Goal: Find specific page/section: Find specific page/section

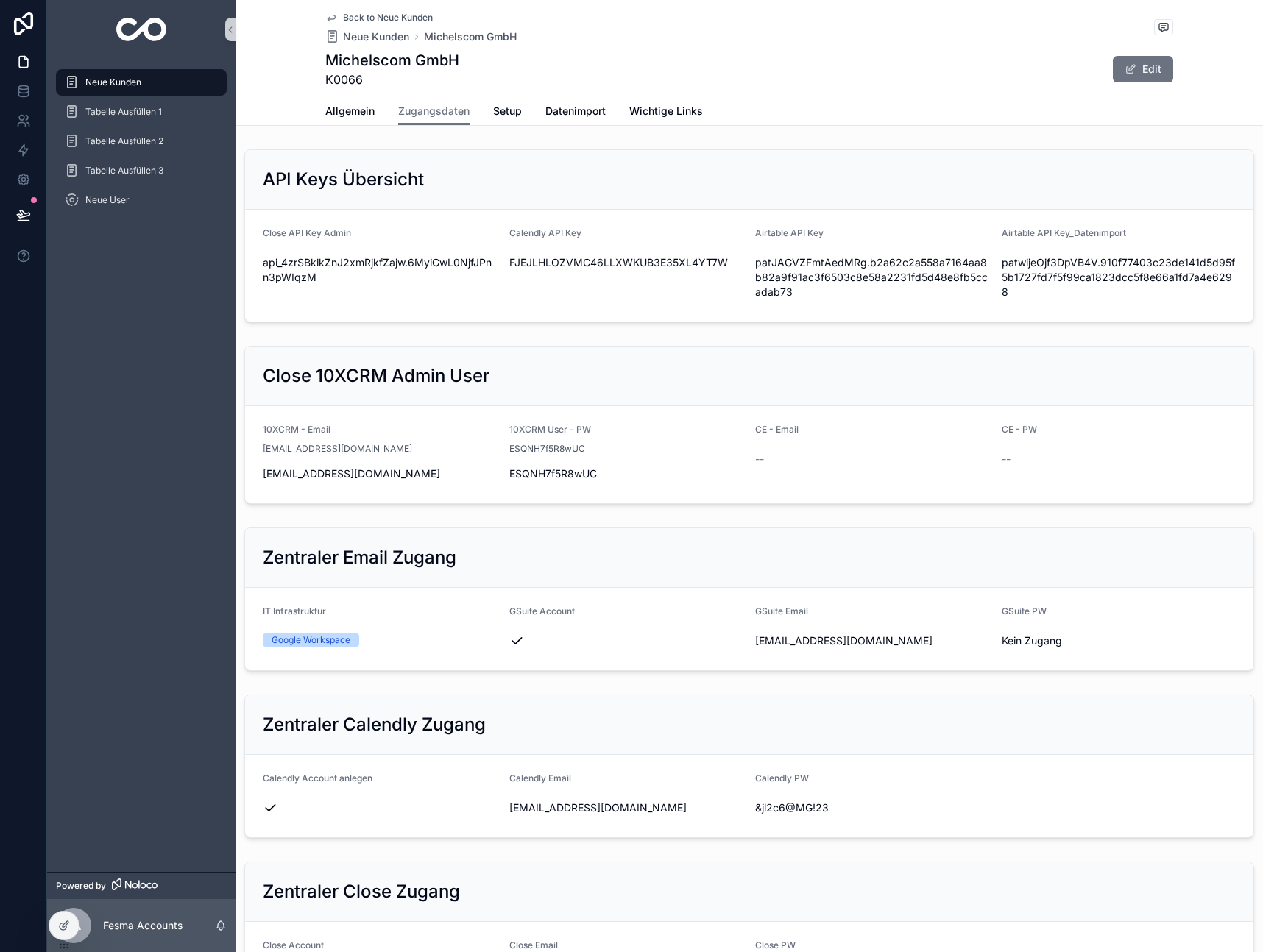
scroll to position [1454, 0]
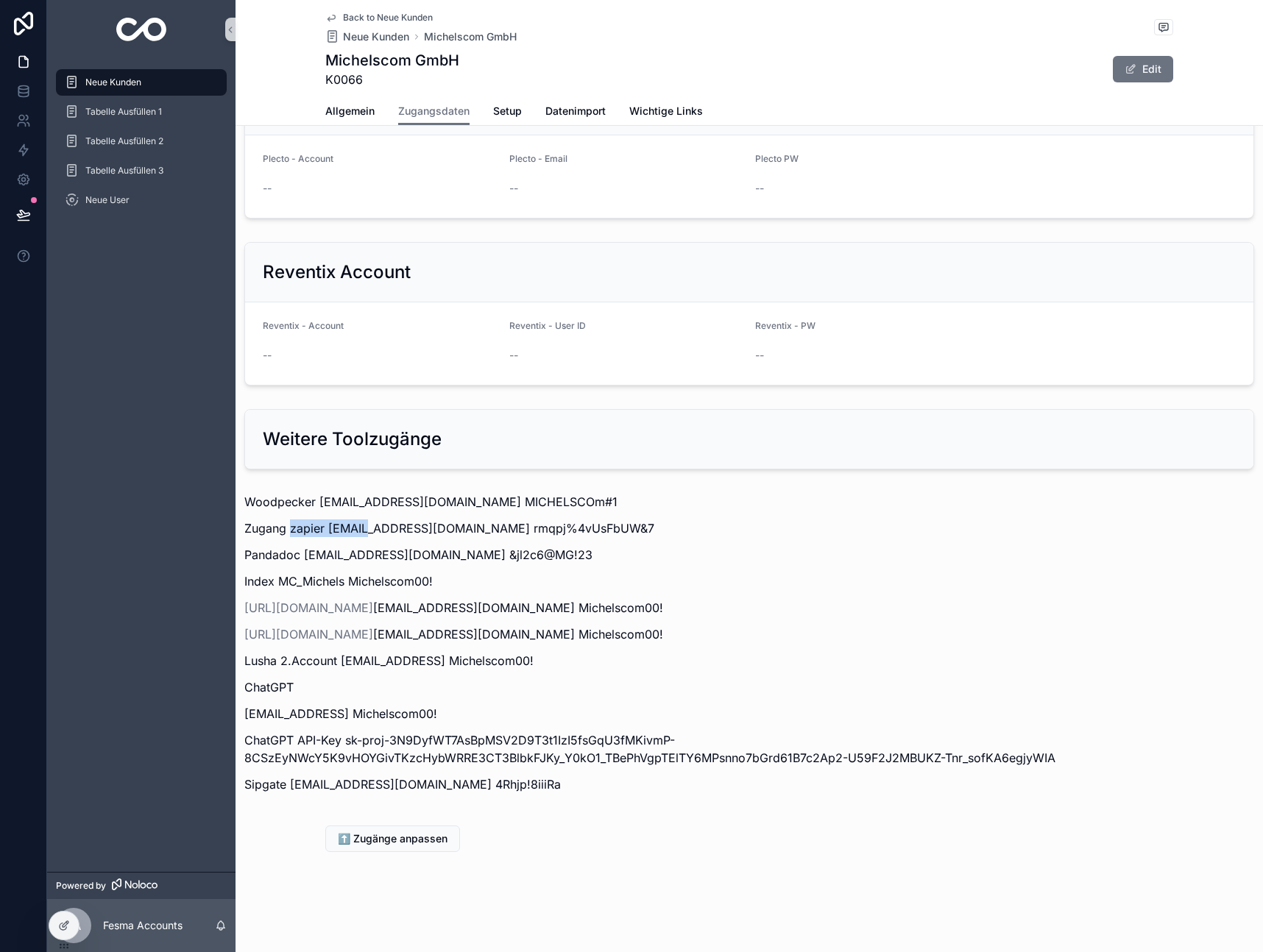
drag, startPoint x: 291, startPoint y: 529, endPoint x: 365, endPoint y: 533, distance: 74.1
click at [365, 533] on p "Zugang zapier [EMAIL_ADDRESS][DOMAIN_NAME] rmqpj%4vUsFbUW&7" at bounding box center [749, 528] width 1010 height 18
click at [444, 530] on p "Zugang zapier [EMAIL_ADDRESS][DOMAIN_NAME] rmqpj%4vUsFbUW&7" at bounding box center [749, 528] width 1010 height 18
drag, startPoint x: 327, startPoint y: 528, endPoint x: 464, endPoint y: 528, distance: 137.0
click at [464, 528] on p "Zugang zapier [EMAIL_ADDRESS][DOMAIN_NAME] rmqpj%4vUsFbUW&7" at bounding box center [749, 528] width 1010 height 18
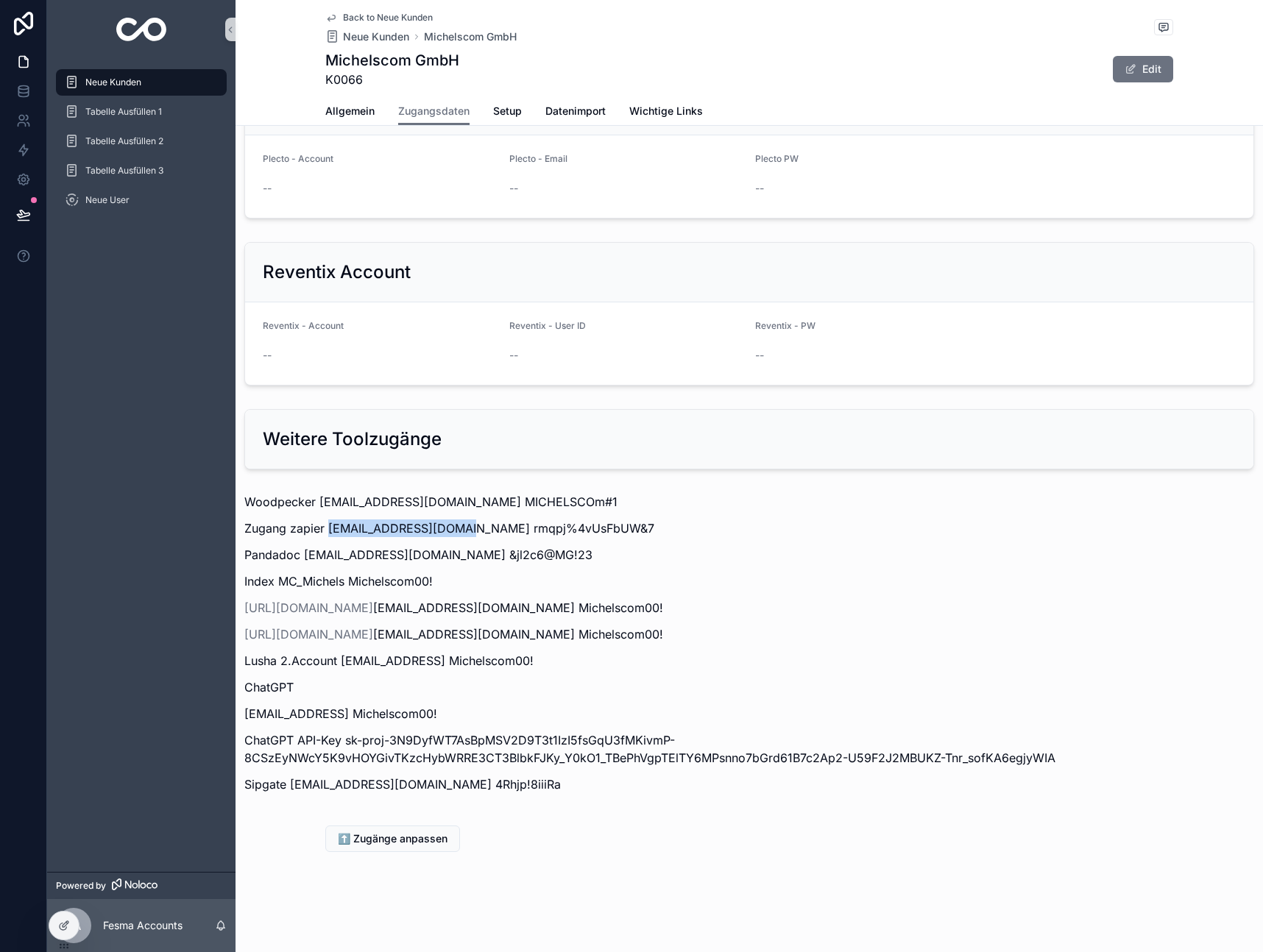
copy p "[PERSON_NAME][EMAIL_ADDRESS][DOMAIN_NAME]"
drag, startPoint x: 470, startPoint y: 528, endPoint x: 1144, endPoint y: 460, distance: 677.4
click at [630, 526] on p "Zugang zapier [EMAIL_ADDRESS][DOMAIN_NAME] rmqpj%4vUsFbUW&7" at bounding box center [749, 528] width 1010 height 18
copy p "rmqpj%4vUsFbUW&7"
click at [22, 97] on icon at bounding box center [23, 93] width 10 height 6
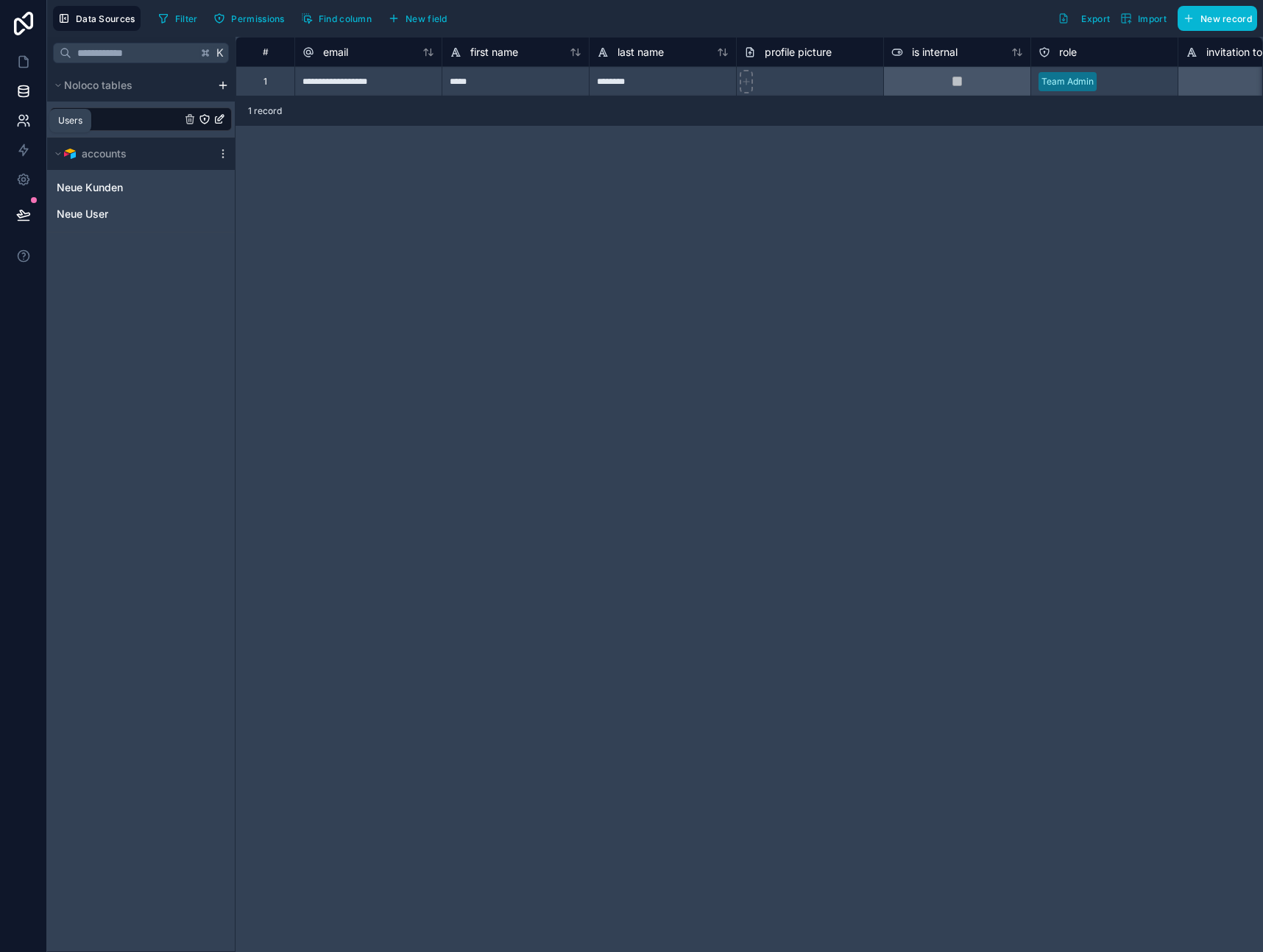
click at [20, 121] on icon at bounding box center [24, 120] width 15 height 15
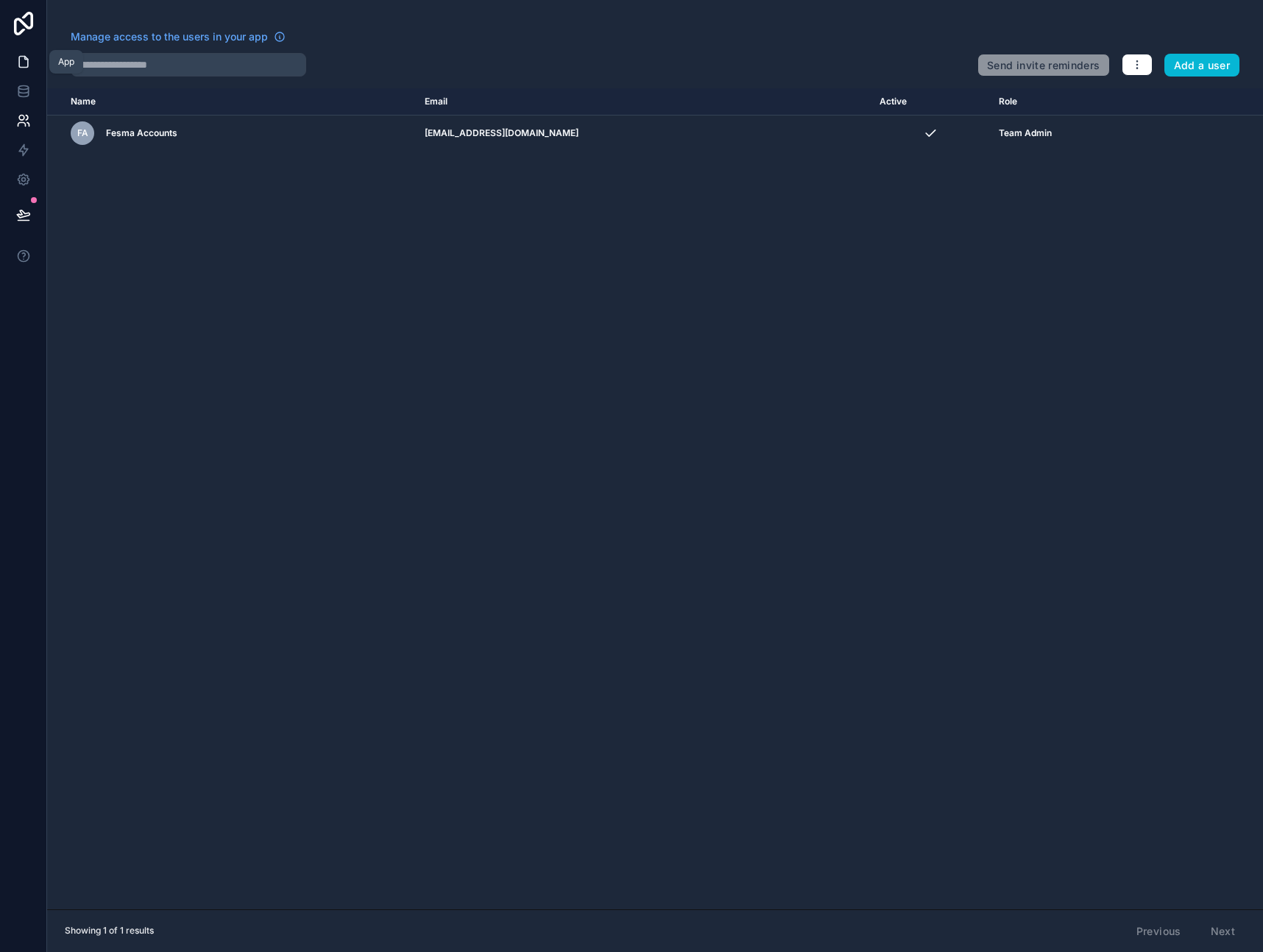
click at [20, 52] on link at bounding box center [23, 61] width 47 height 29
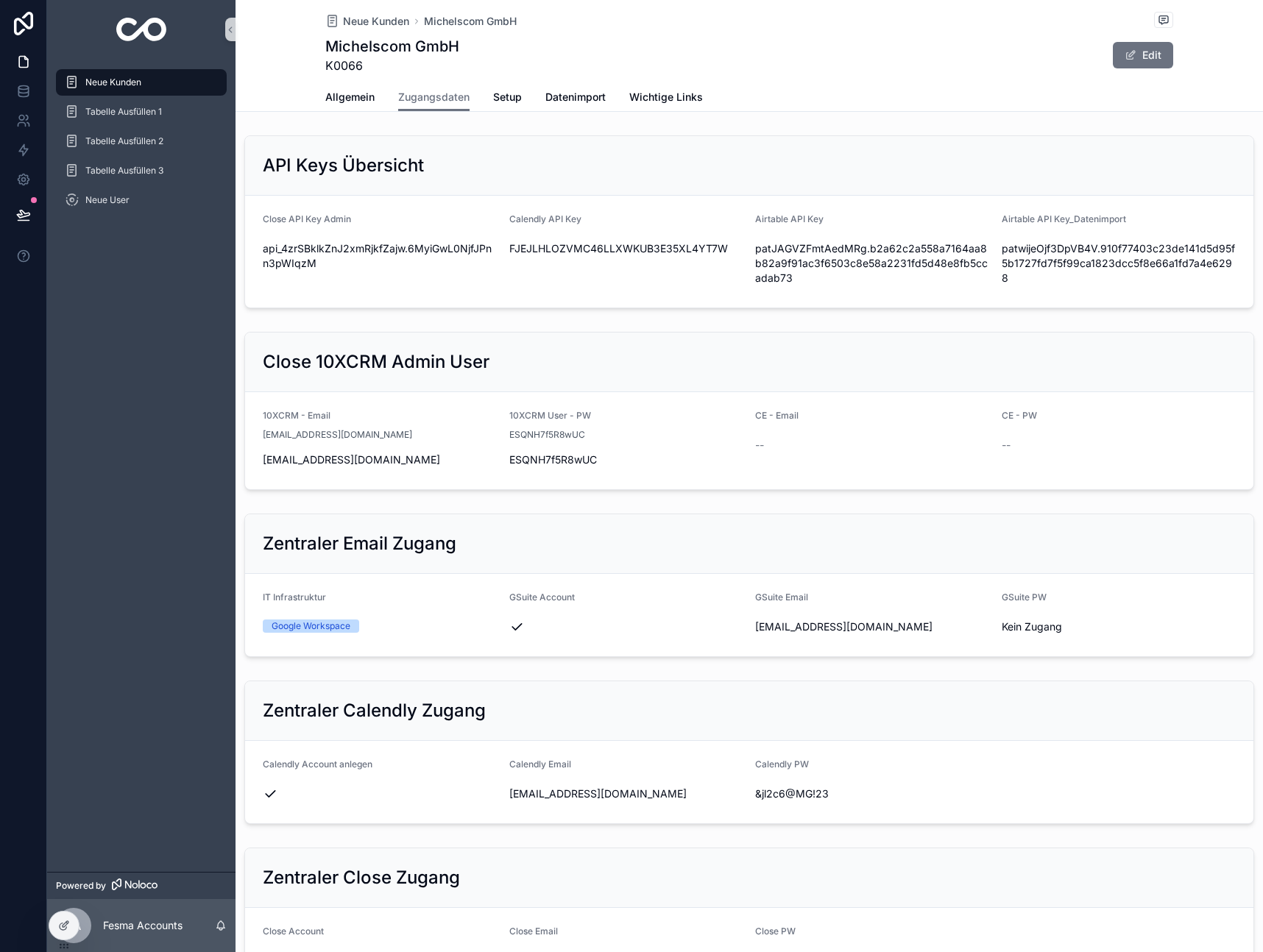
click at [358, 95] on span "Allgemein" at bounding box center [350, 97] width 49 height 15
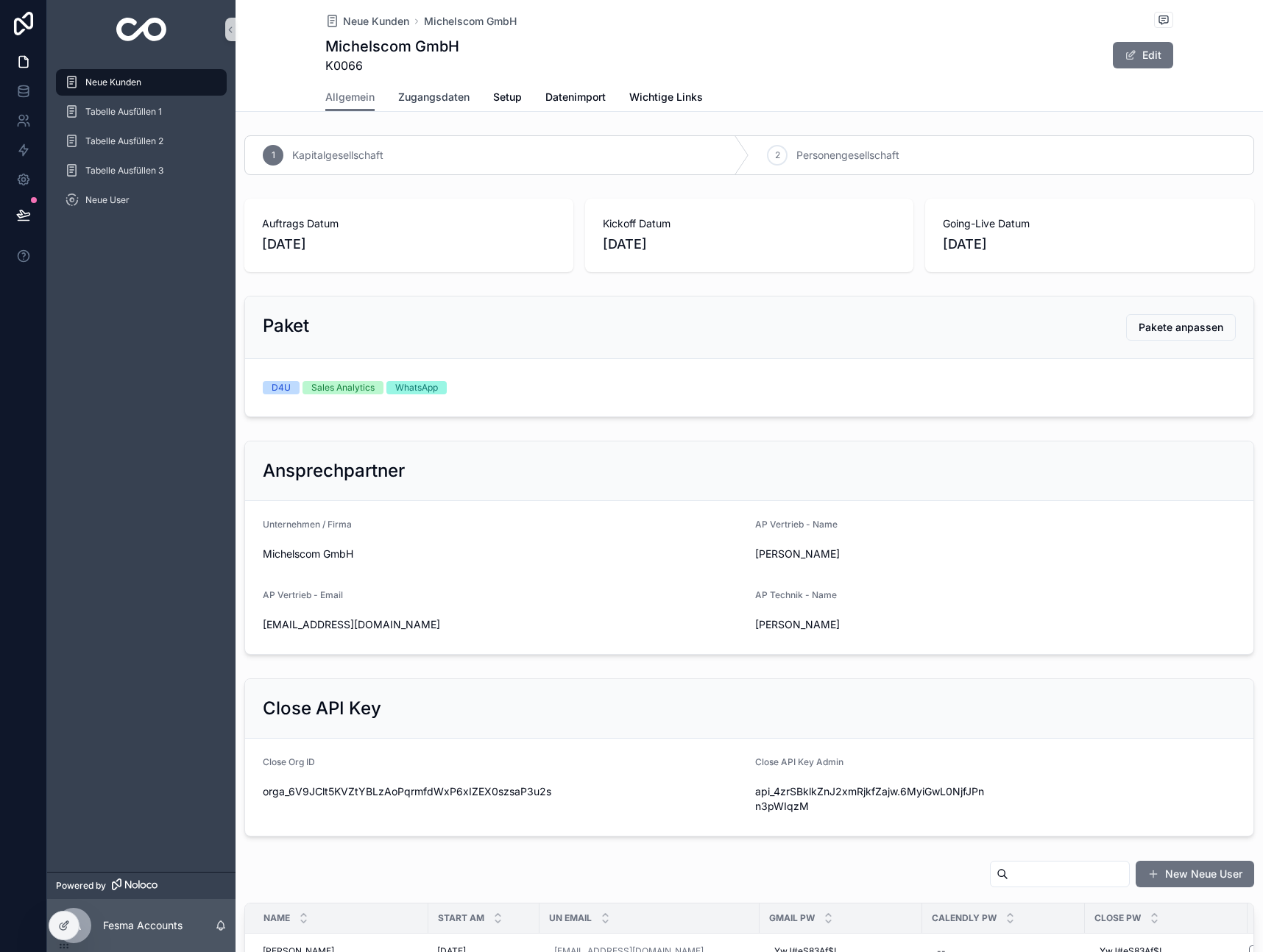
click at [439, 97] on span "Zugangsdaten" at bounding box center [434, 97] width 71 height 15
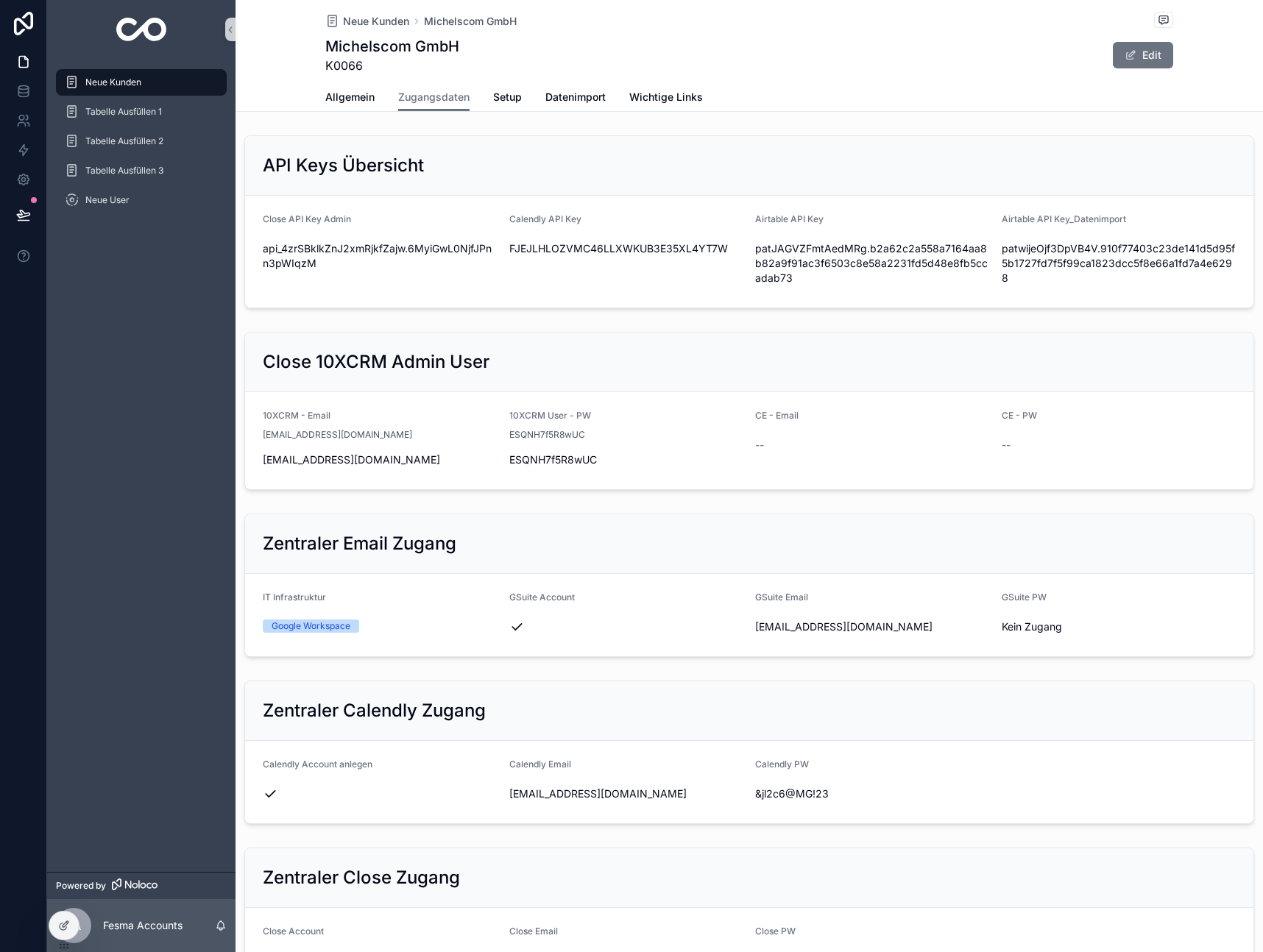
click at [113, 82] on span "Neue Kunden" at bounding box center [113, 82] width 56 height 11
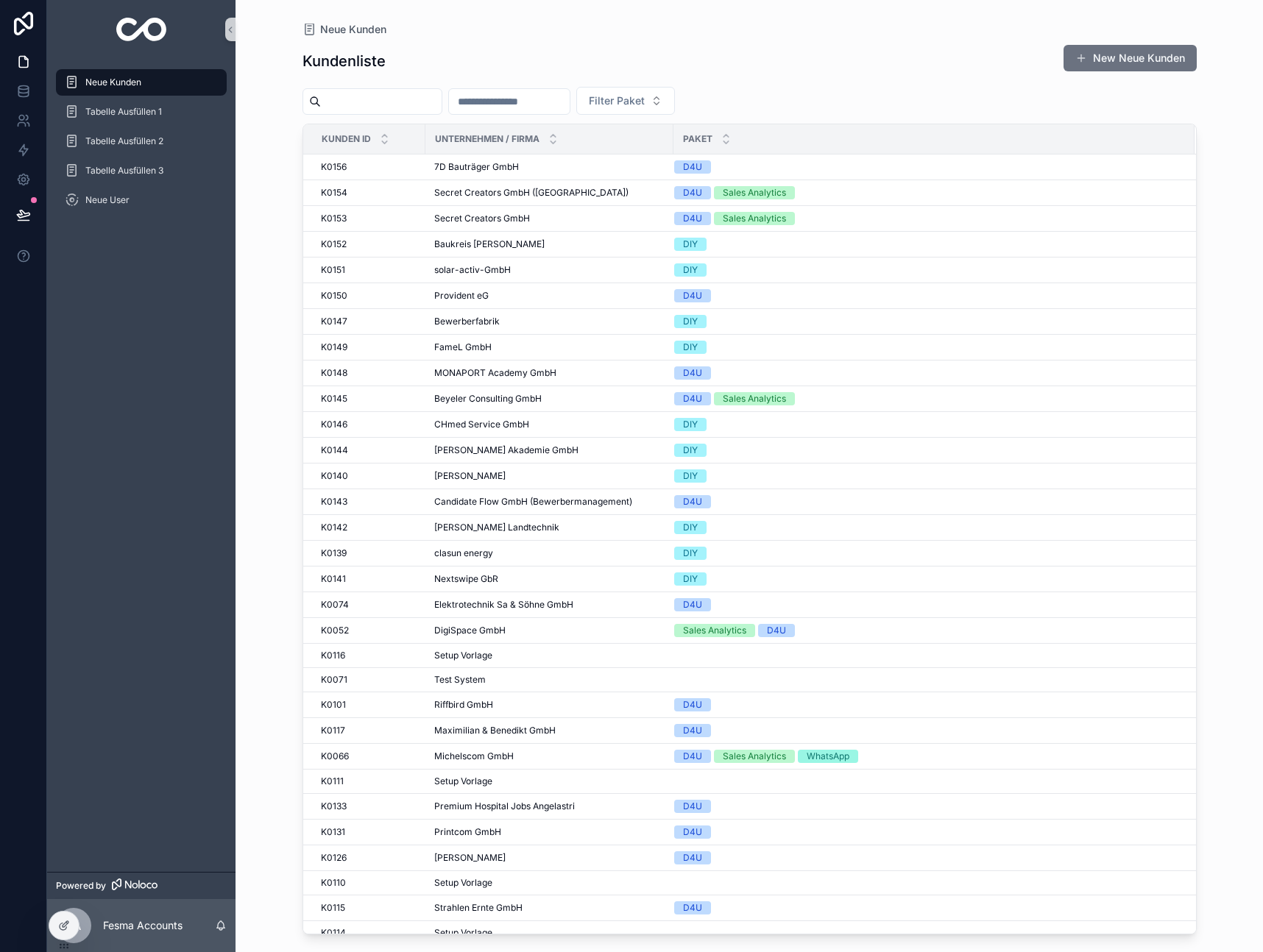
click at [557, 111] on div "scrollable content" at bounding box center [509, 102] width 122 height 26
click at [555, 102] on input "scrollable content" at bounding box center [509, 101] width 120 height 20
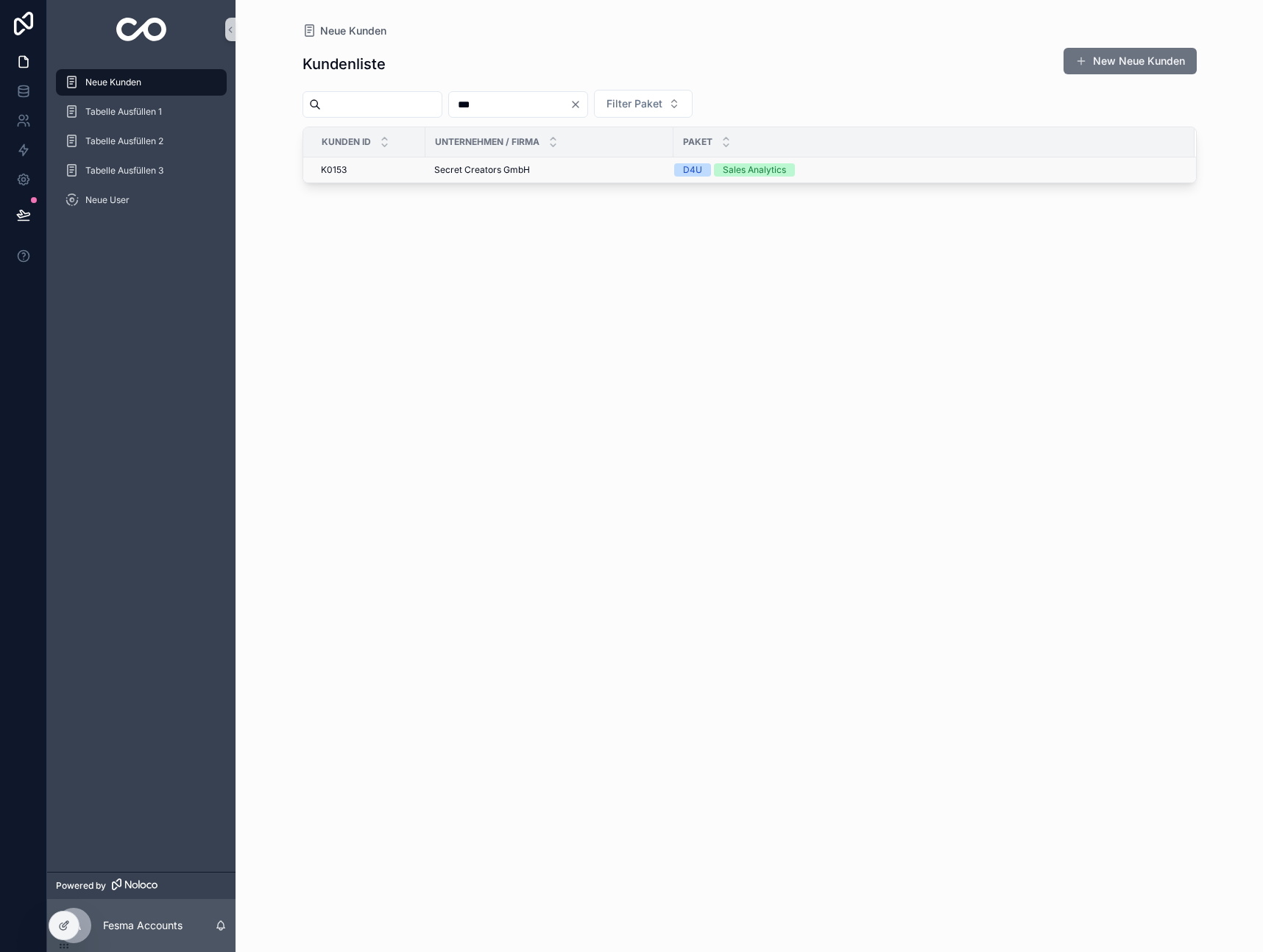
type input "***"
click at [479, 171] on span "Secret Creators GmbH" at bounding box center [482, 170] width 96 height 11
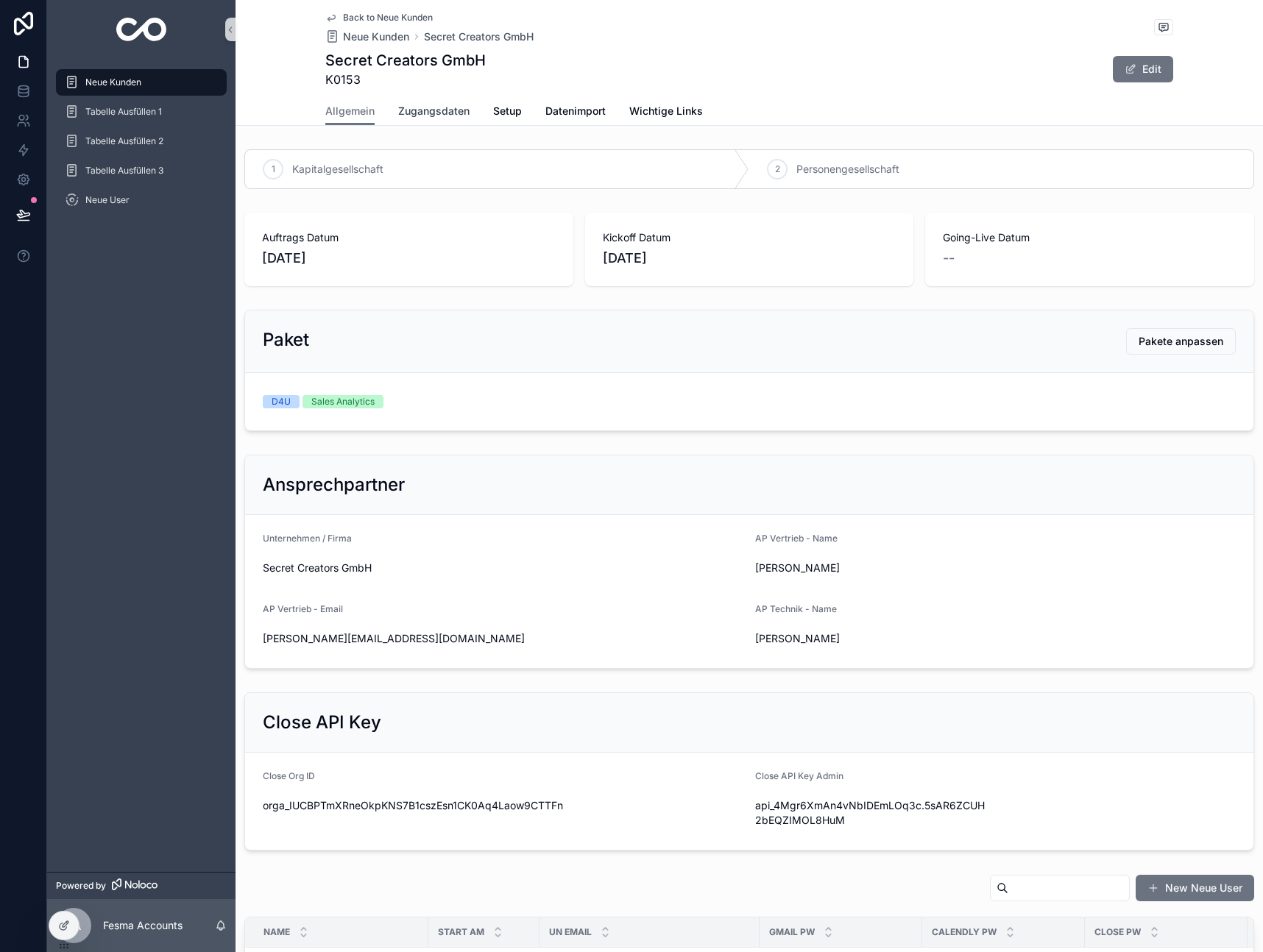
click at [448, 111] on span "Zugangsdaten" at bounding box center [434, 111] width 71 height 15
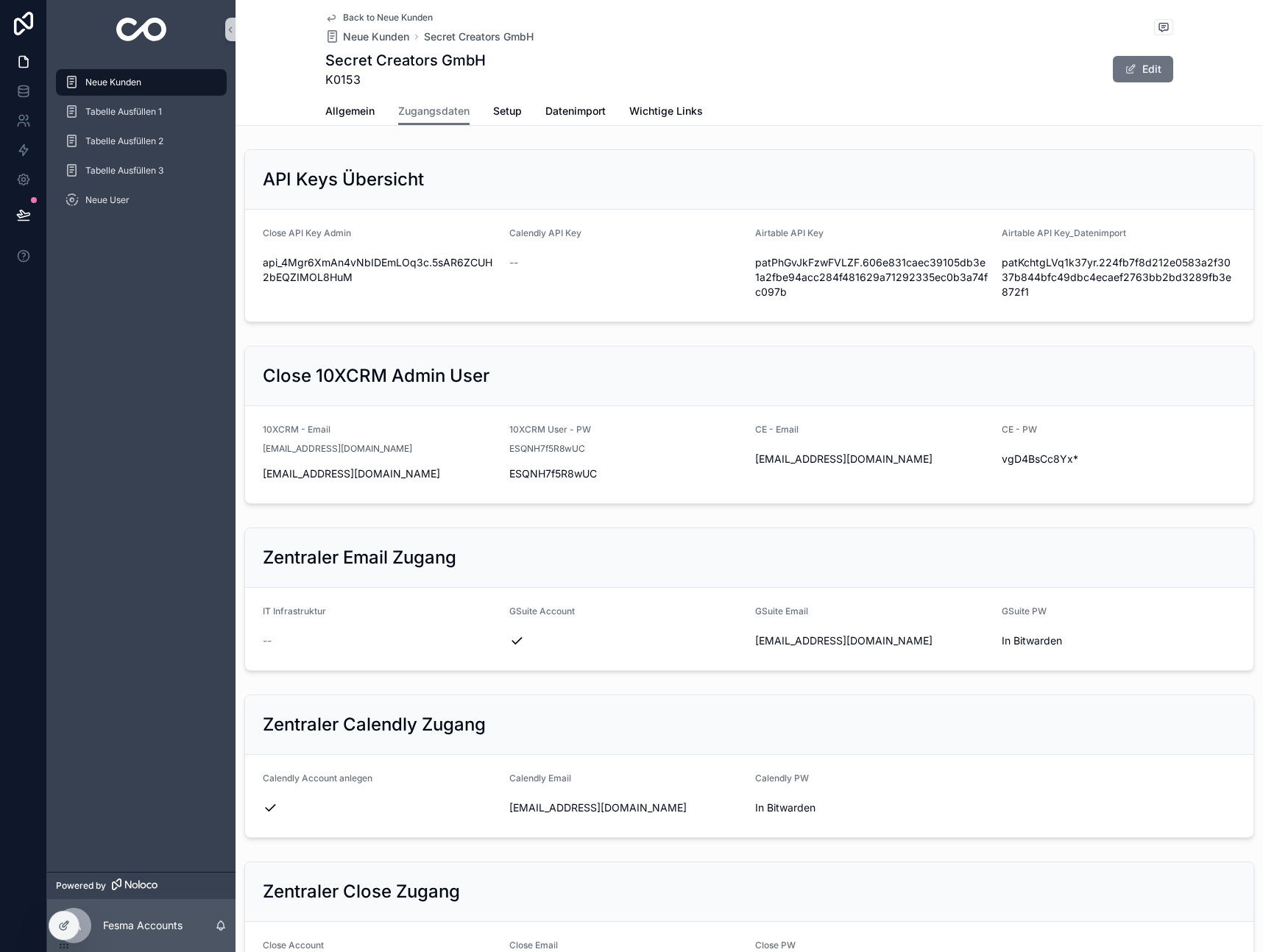
click at [118, 83] on span "Neue Kunden" at bounding box center [113, 82] width 56 height 11
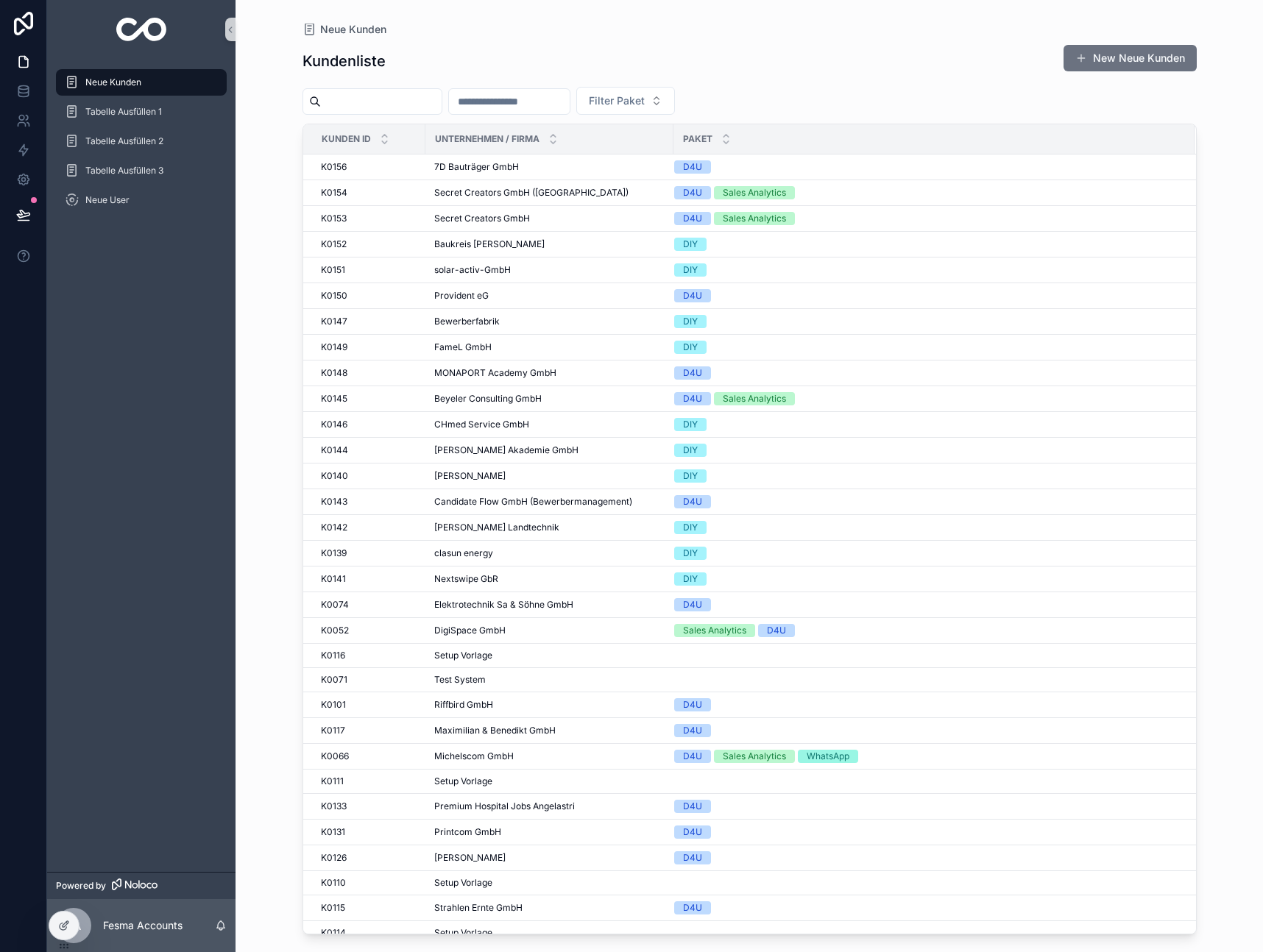
click at [421, 100] on input "scrollable content" at bounding box center [380, 101] width 120 height 20
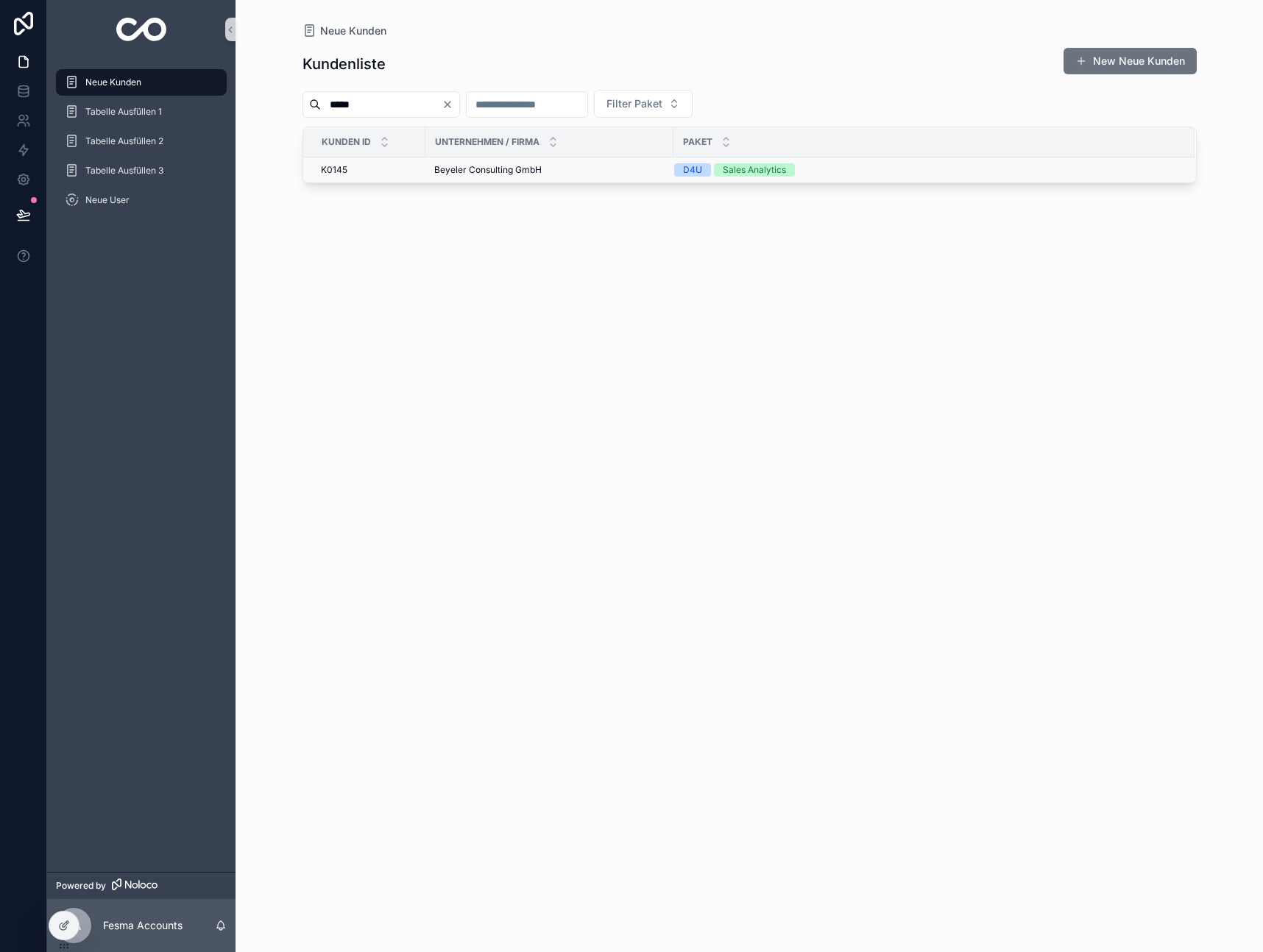
type input "*****"
click at [480, 168] on span "Beyeler Consulting GmbH" at bounding box center [488, 170] width 107 height 11
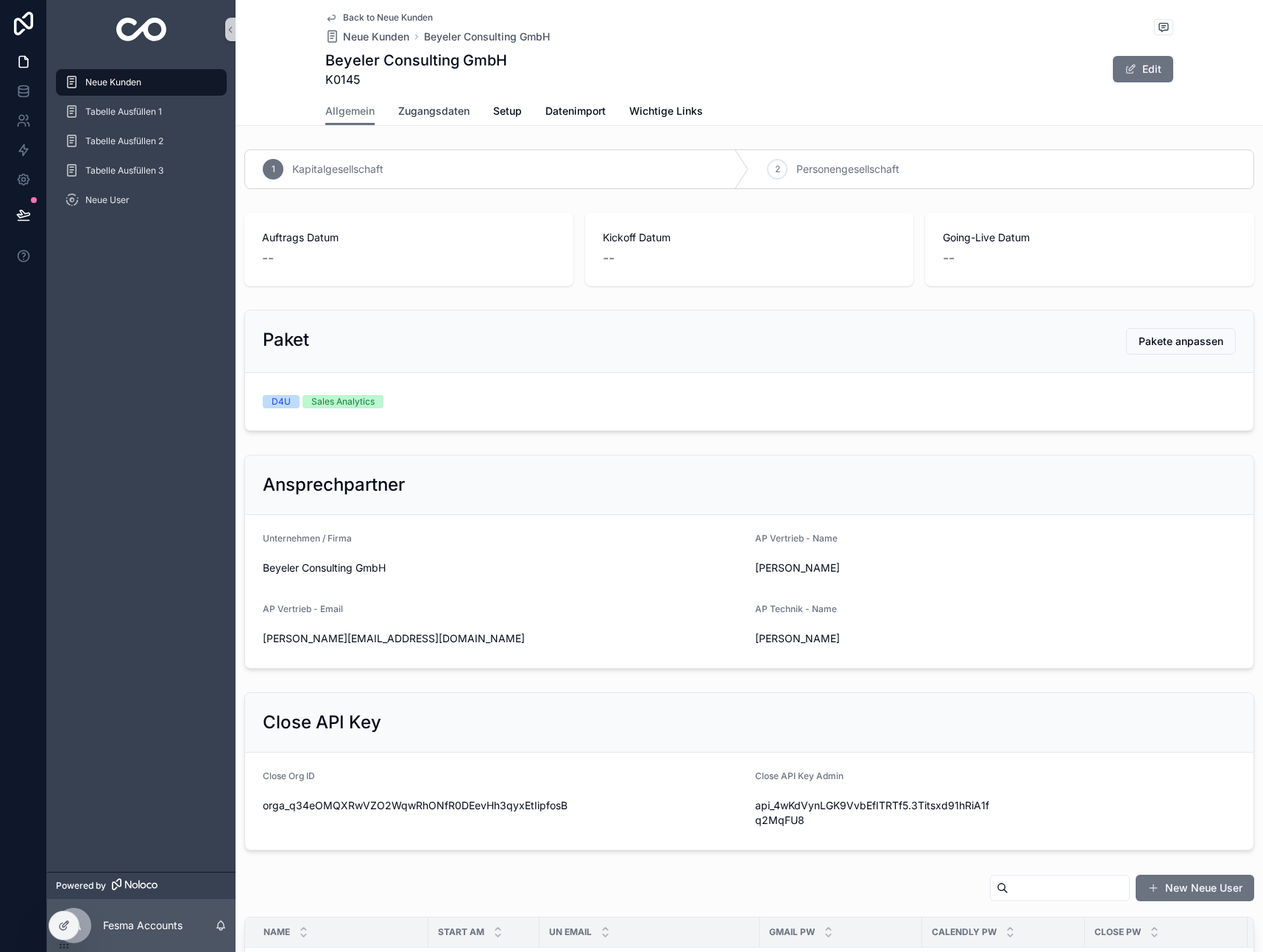
click at [443, 108] on span "Zugangsdaten" at bounding box center [434, 111] width 71 height 15
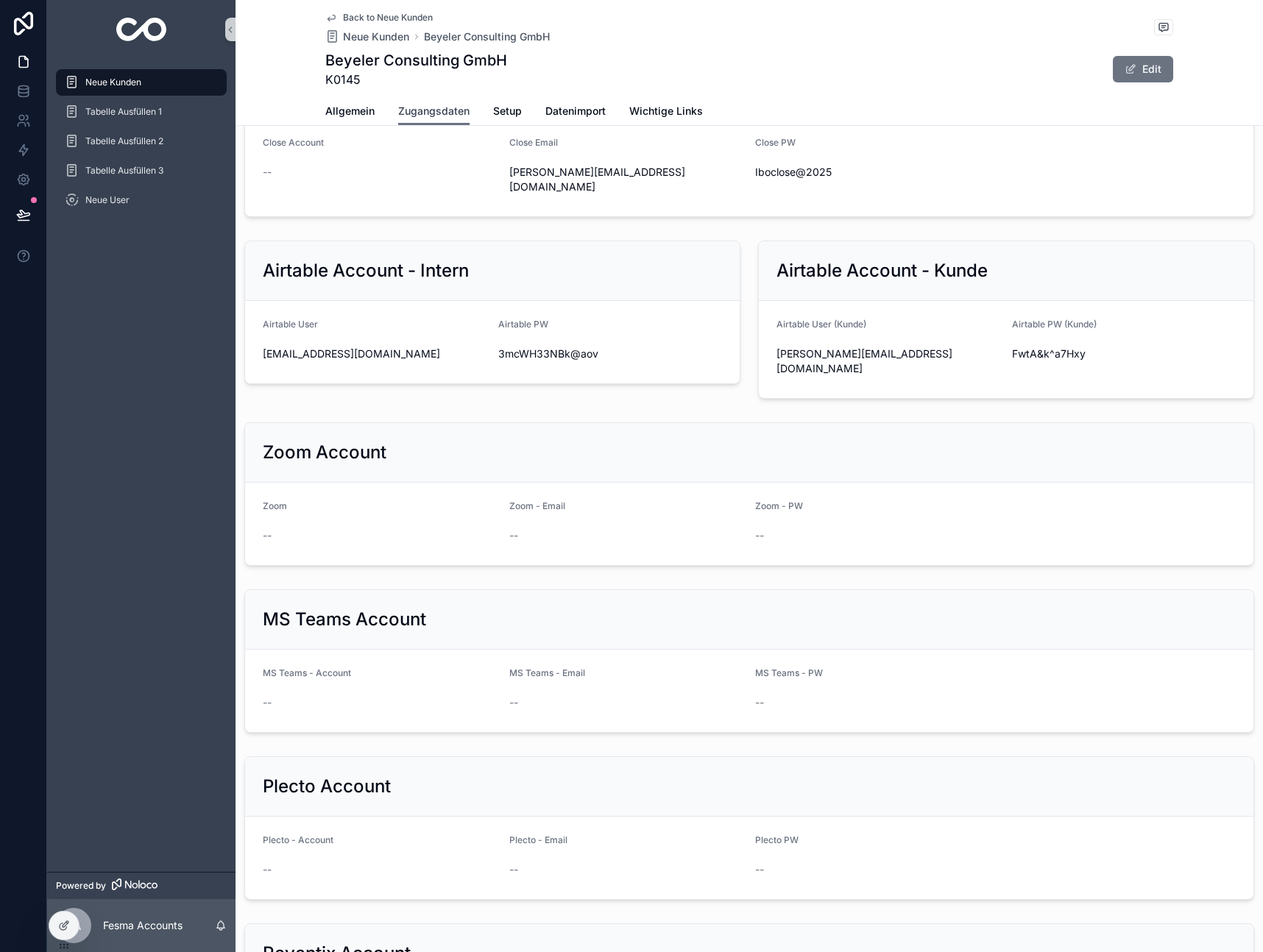
scroll to position [821, 0]
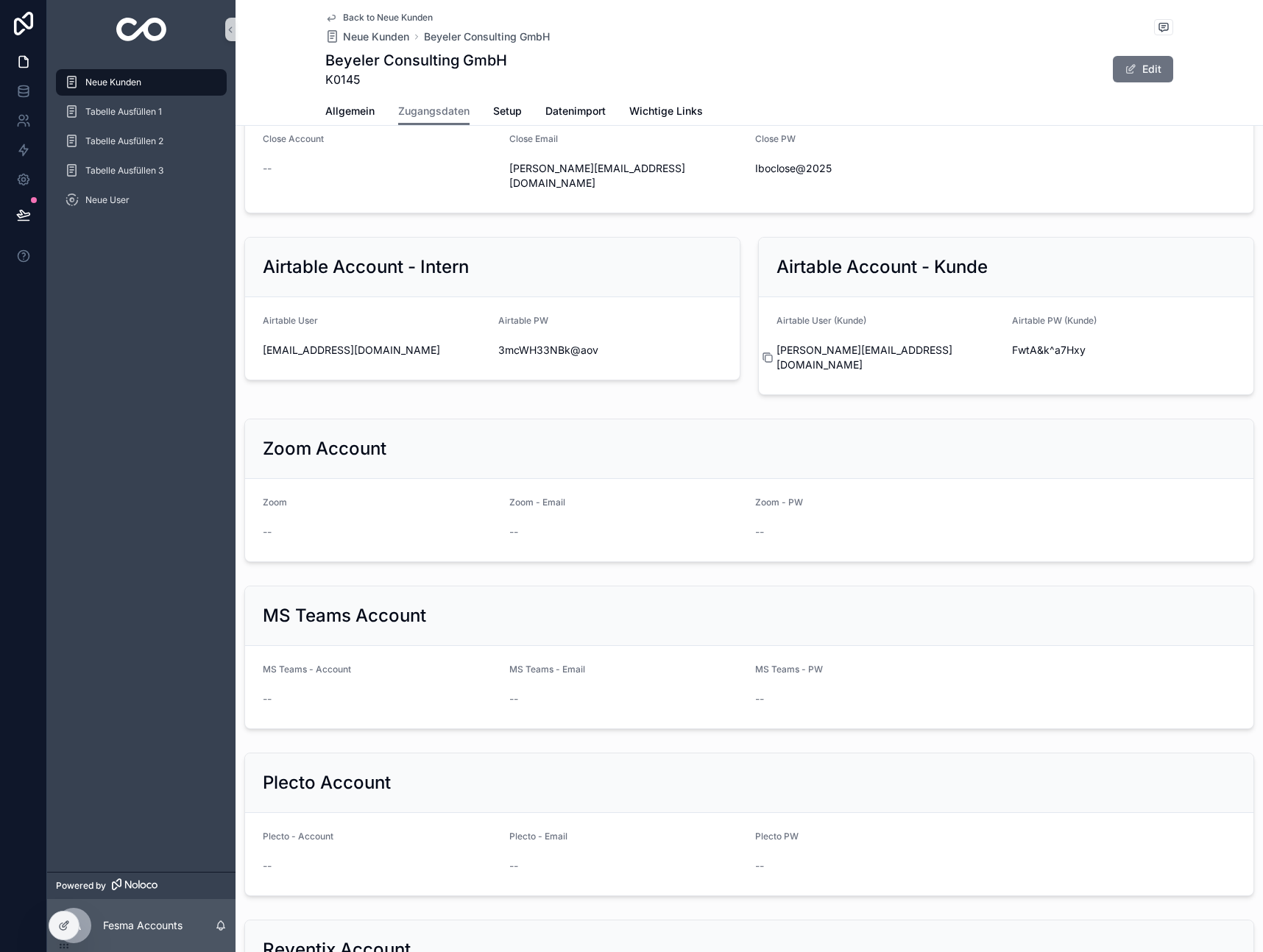
click at [766, 363] on icon "scrollable content" at bounding box center [767, 357] width 11 height 11
click at [1006, 356] on icon "scrollable content" at bounding box center [1002, 350] width 11 height 11
